Goal: Task Accomplishment & Management: Manage account settings

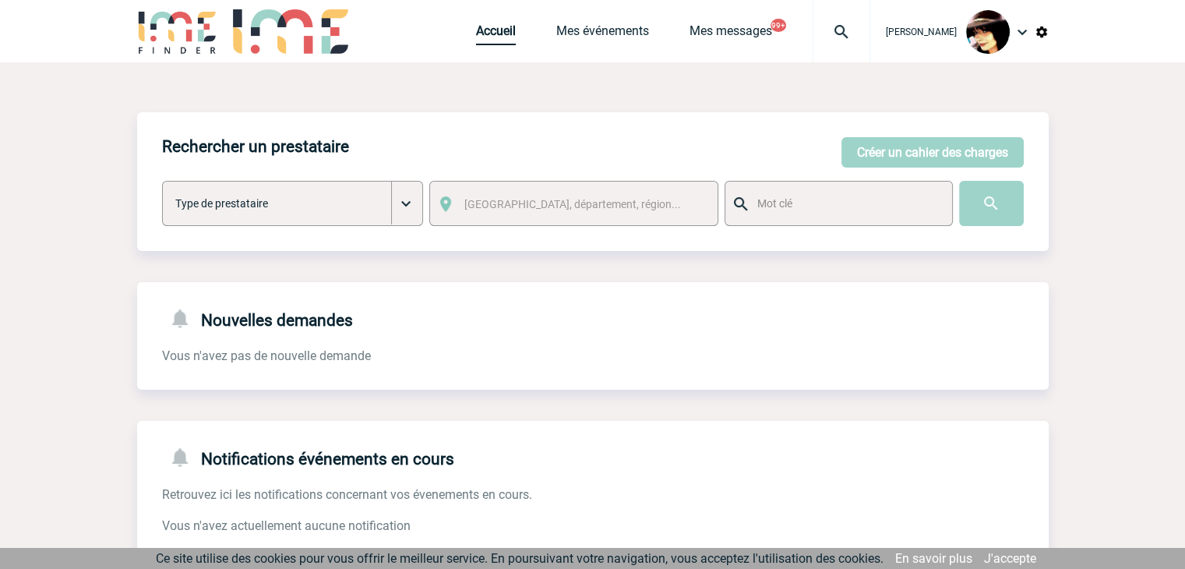
click at [486, 26] on link "Accueil" at bounding box center [496, 34] width 40 height 22
drag, startPoint x: 491, startPoint y: 41, endPoint x: 464, endPoint y: 35, distance: 28.0
click at [491, 41] on link "Accueil" at bounding box center [496, 34] width 40 height 22
click at [826, 36] on img at bounding box center [841, 32] width 56 height 19
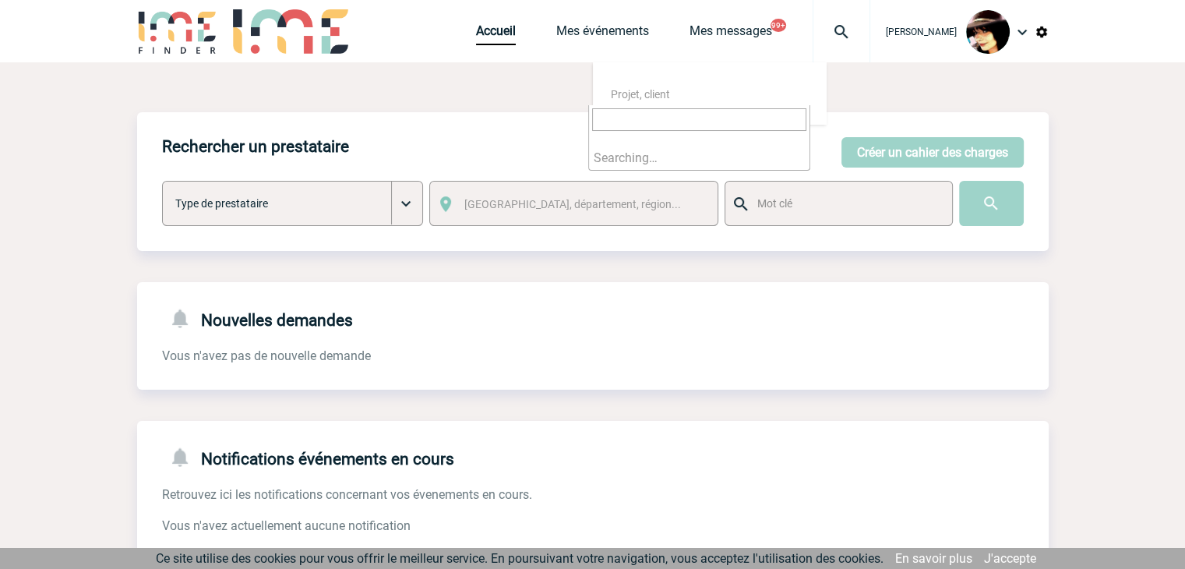
click at [732, 114] on input "search" at bounding box center [699, 119] width 214 height 23
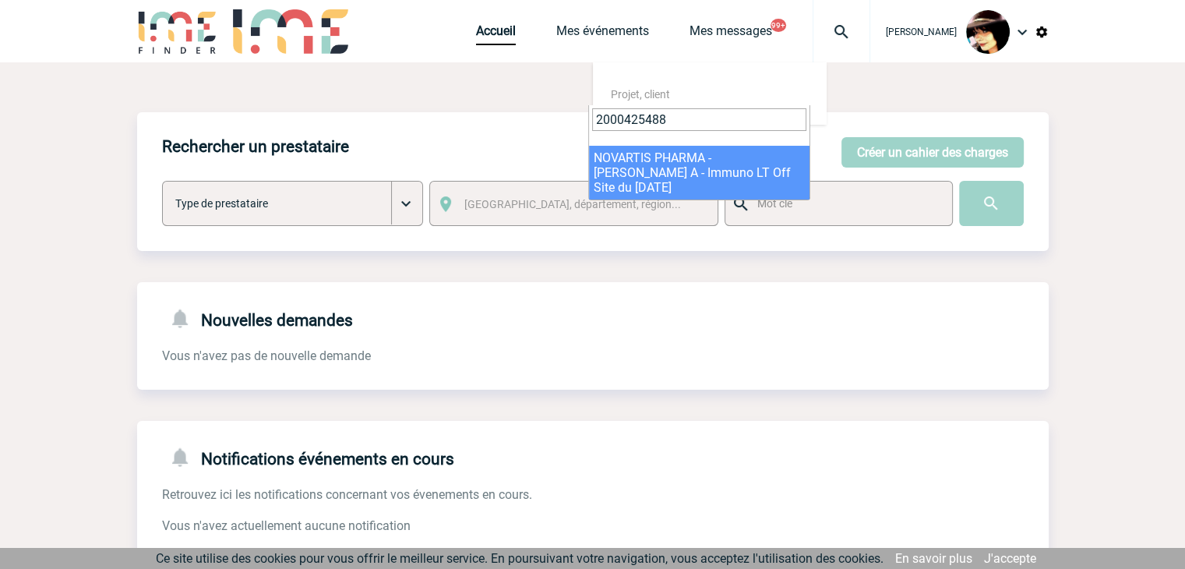
type input "2000425488"
select select "24989"
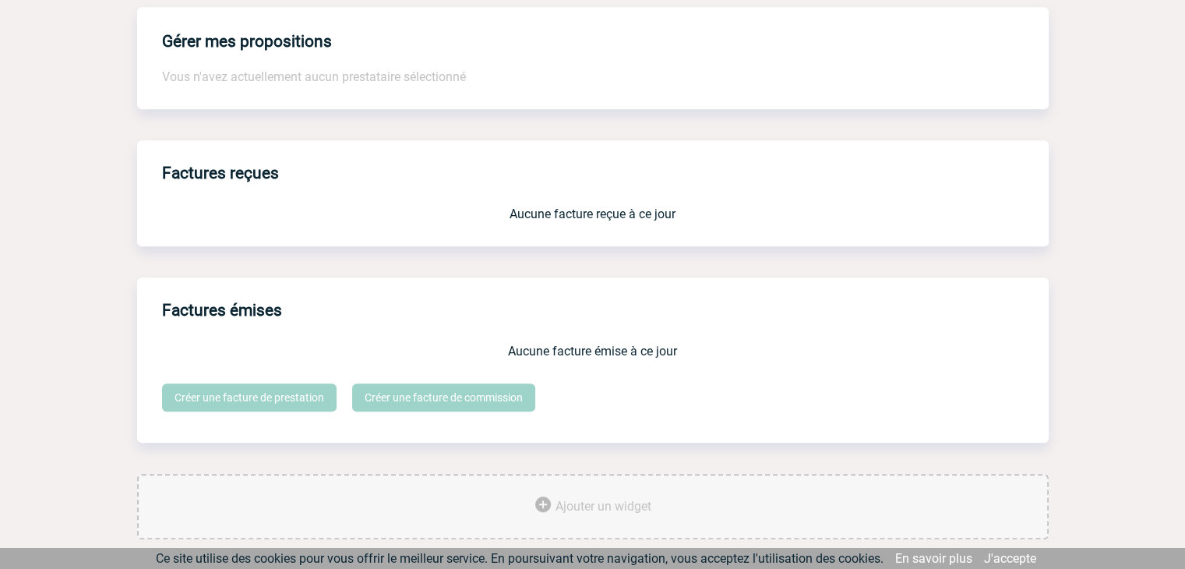
scroll to position [1287, 0]
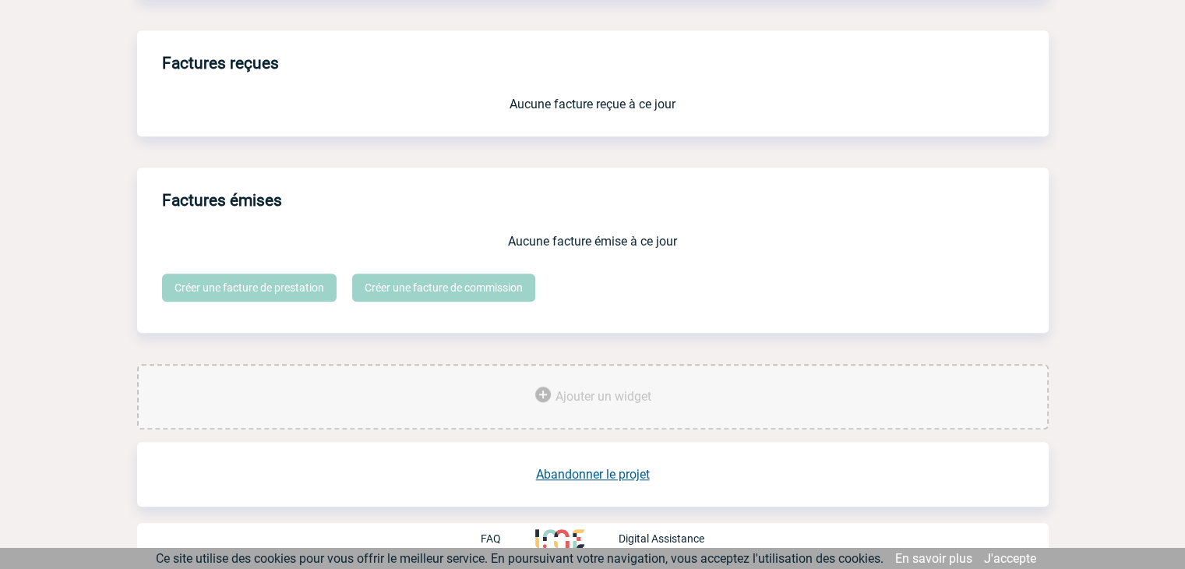
click at [588, 471] on link "Abandonner le projet" at bounding box center [593, 474] width 114 height 15
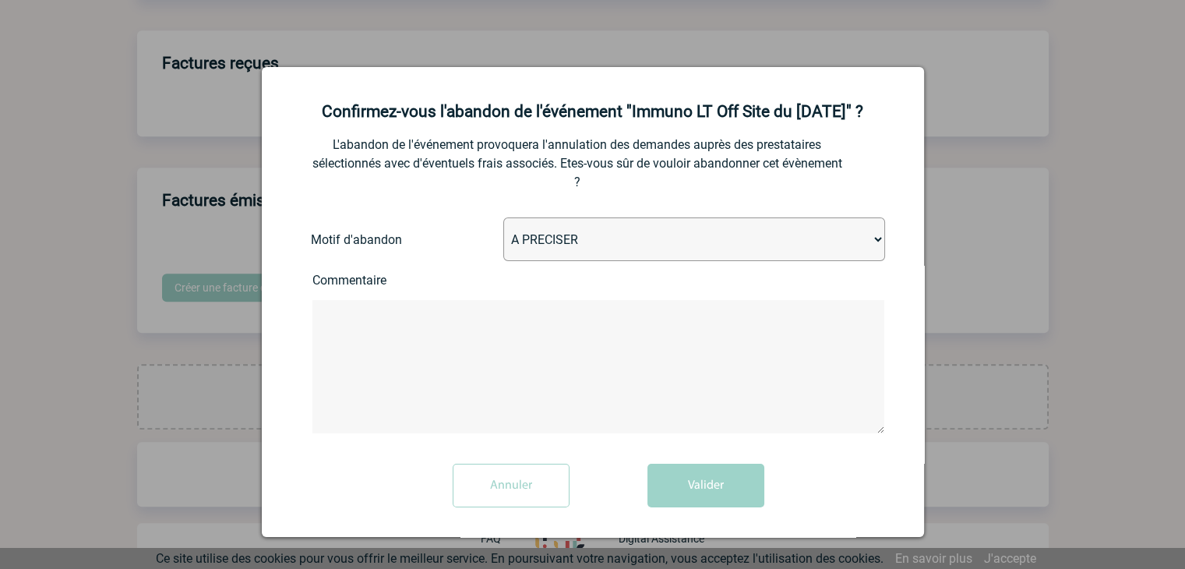
click at [607, 236] on select "A PRECISER Projet annulé Projet reporté Evénement organisé en interne A fait ap…" at bounding box center [694, 239] width 382 height 44
select select "ABANDON_PROJET_07"
click at [503, 219] on select "A PRECISER Projet annulé Projet reporté Evénement organisé en interne A fait ap…" at bounding box center [694, 239] width 382 height 44
click at [702, 477] on button "Valider" at bounding box center [705, 485] width 117 height 44
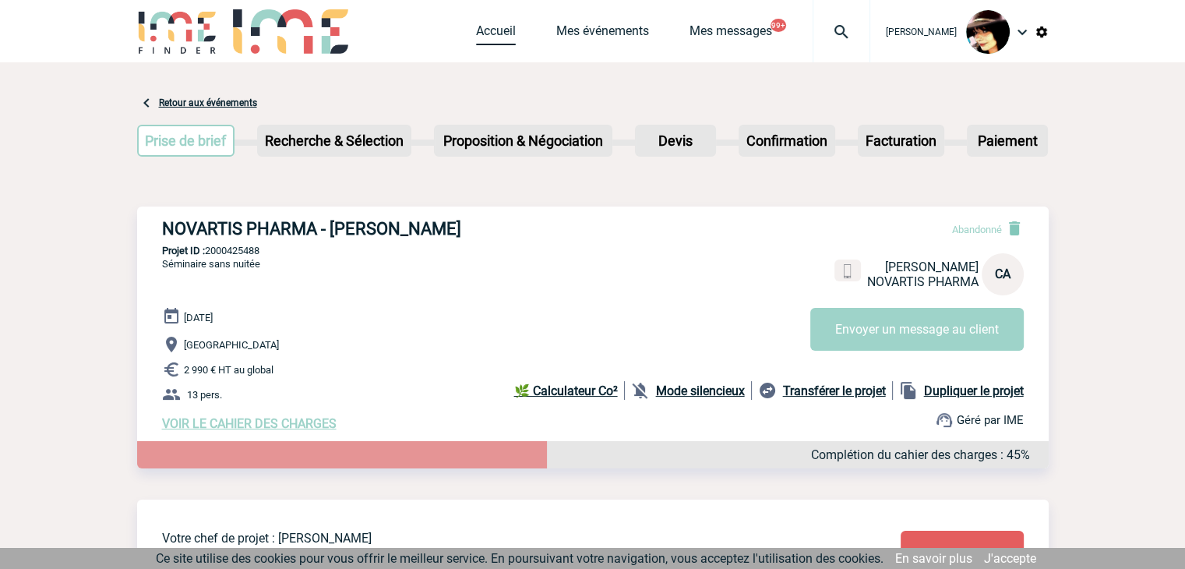
click at [476, 23] on link "Accueil" at bounding box center [496, 34] width 40 height 22
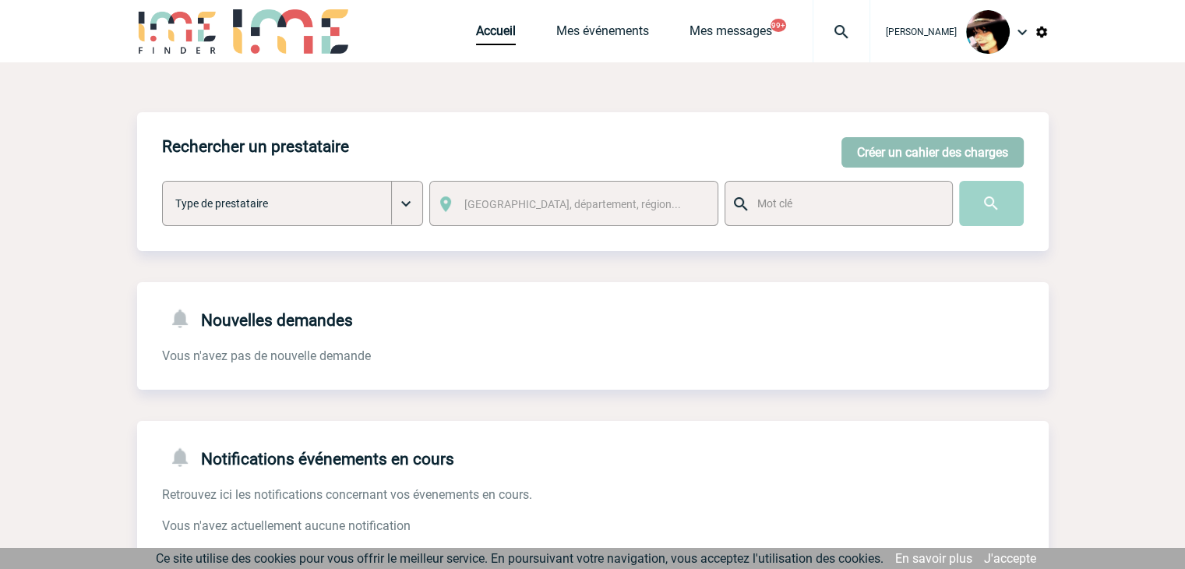
click at [894, 157] on button "Créer un cahier des charges" at bounding box center [932, 152] width 182 height 30
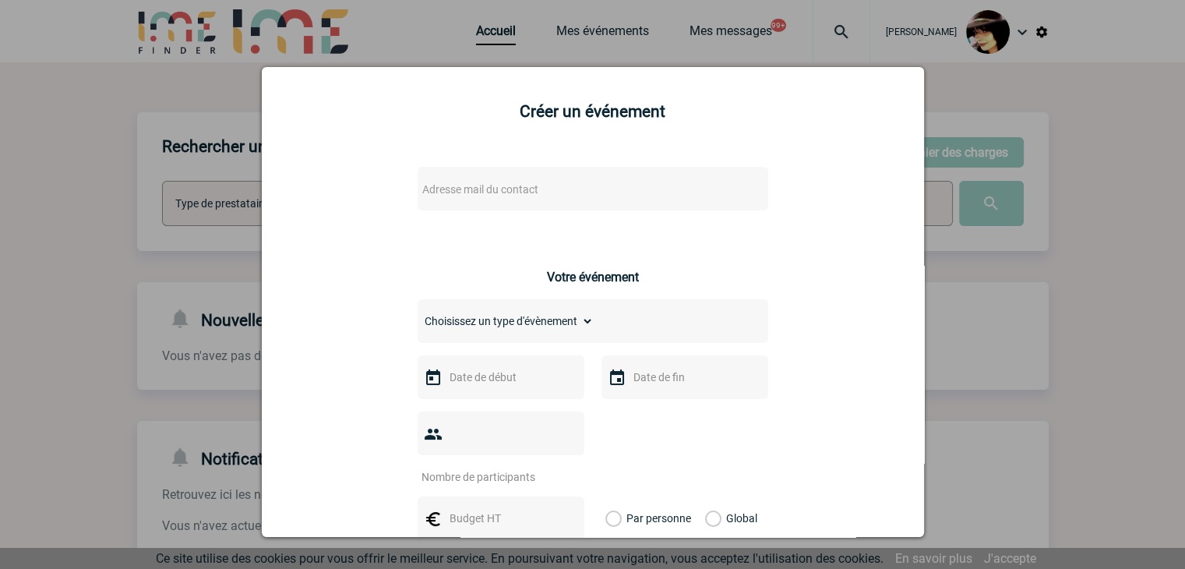
click at [558, 190] on span "Adresse mail du contact" at bounding box center [552, 189] width 273 height 22
type input "[PERSON_NAME][EMAIL_ADDRESS][DOMAIN_NAME]"
